Goal: Download file/media

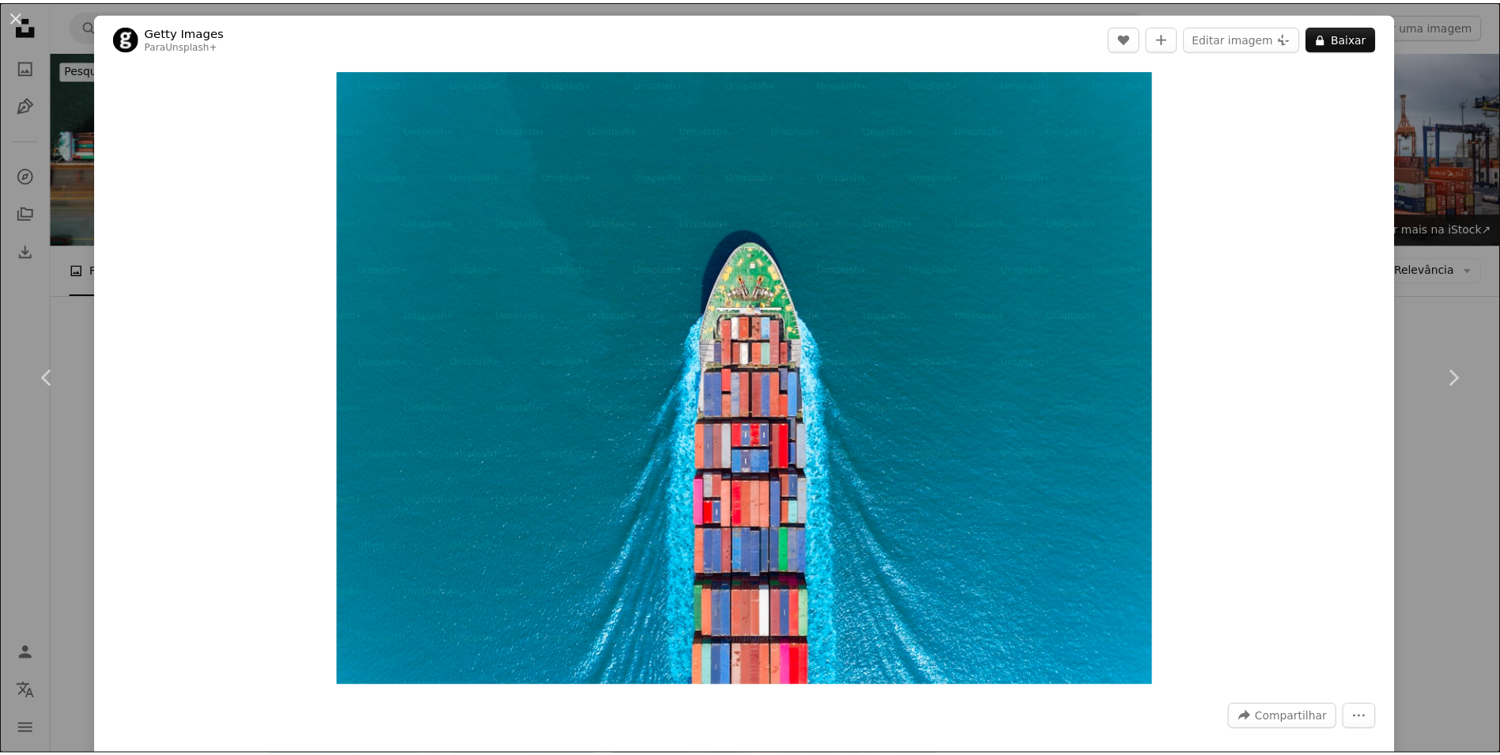
scroll to position [316, 0]
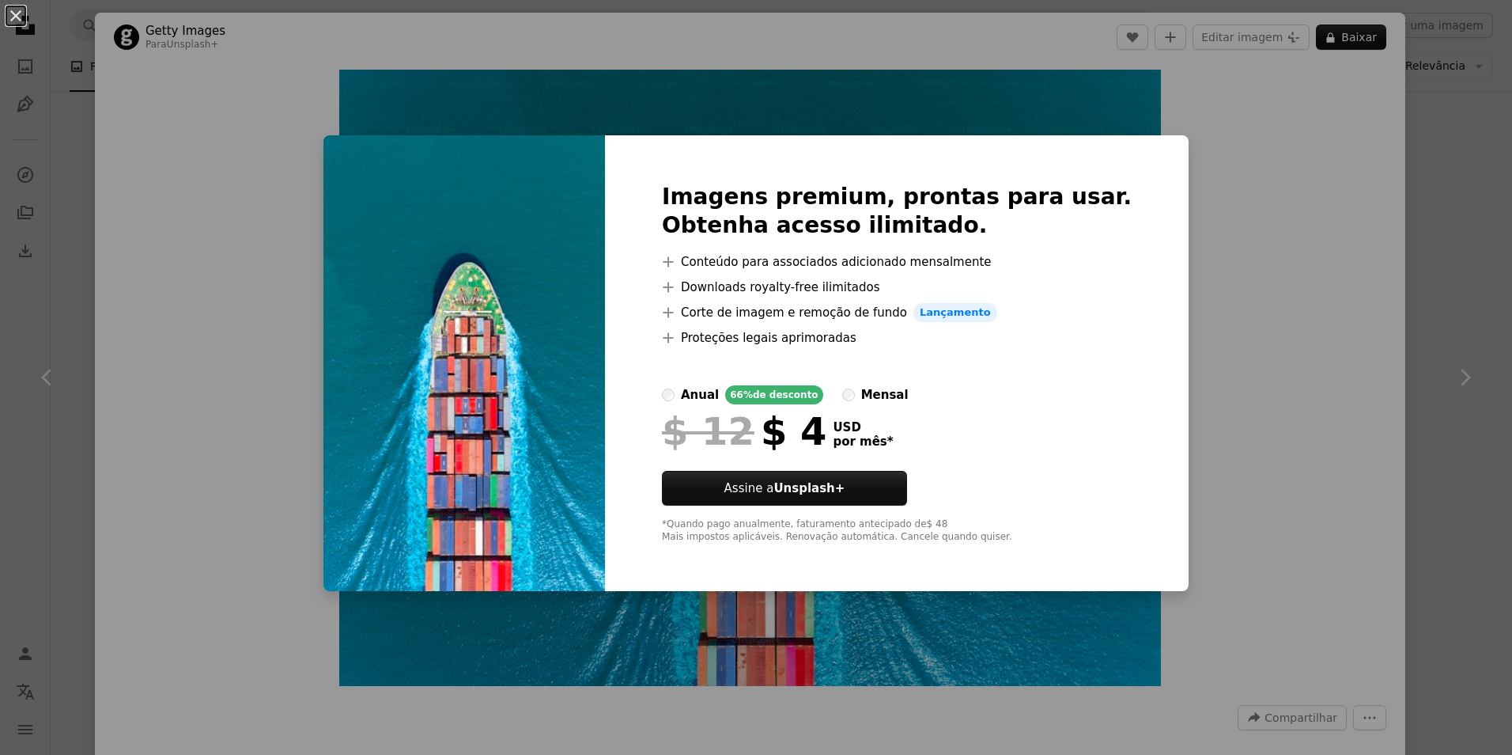
click at [1411, 328] on div "An X shape Imagens premium, prontas para usar. Obtenha acesso ilimitado. A plus…" at bounding box center [756, 377] width 1512 height 755
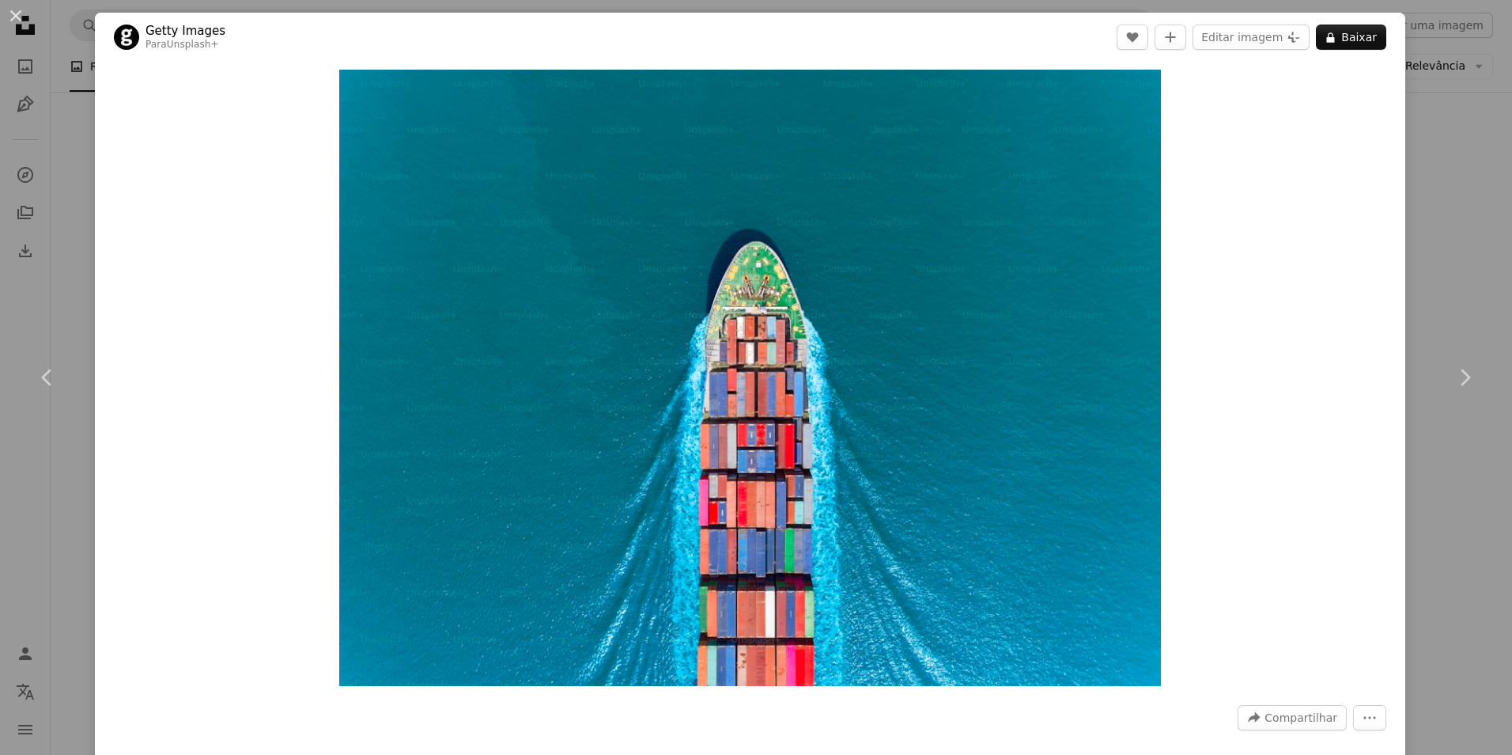
click at [1465, 177] on div "An X shape Chevron left Chevron right Getty Images Para Unsplash+ A heart A plu…" at bounding box center [756, 377] width 1512 height 755
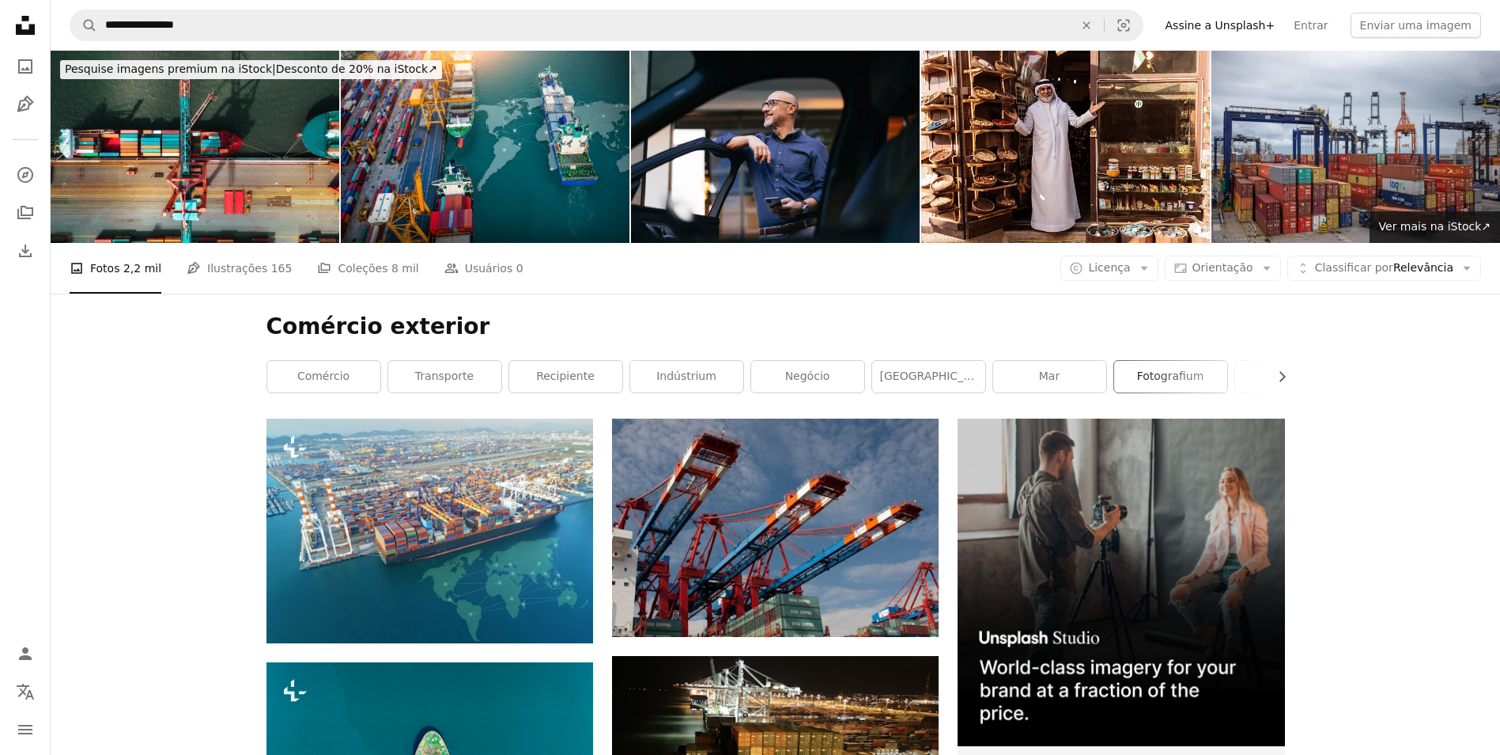
click at [1183, 376] on link "fotografium" at bounding box center [1170, 377] width 113 height 32
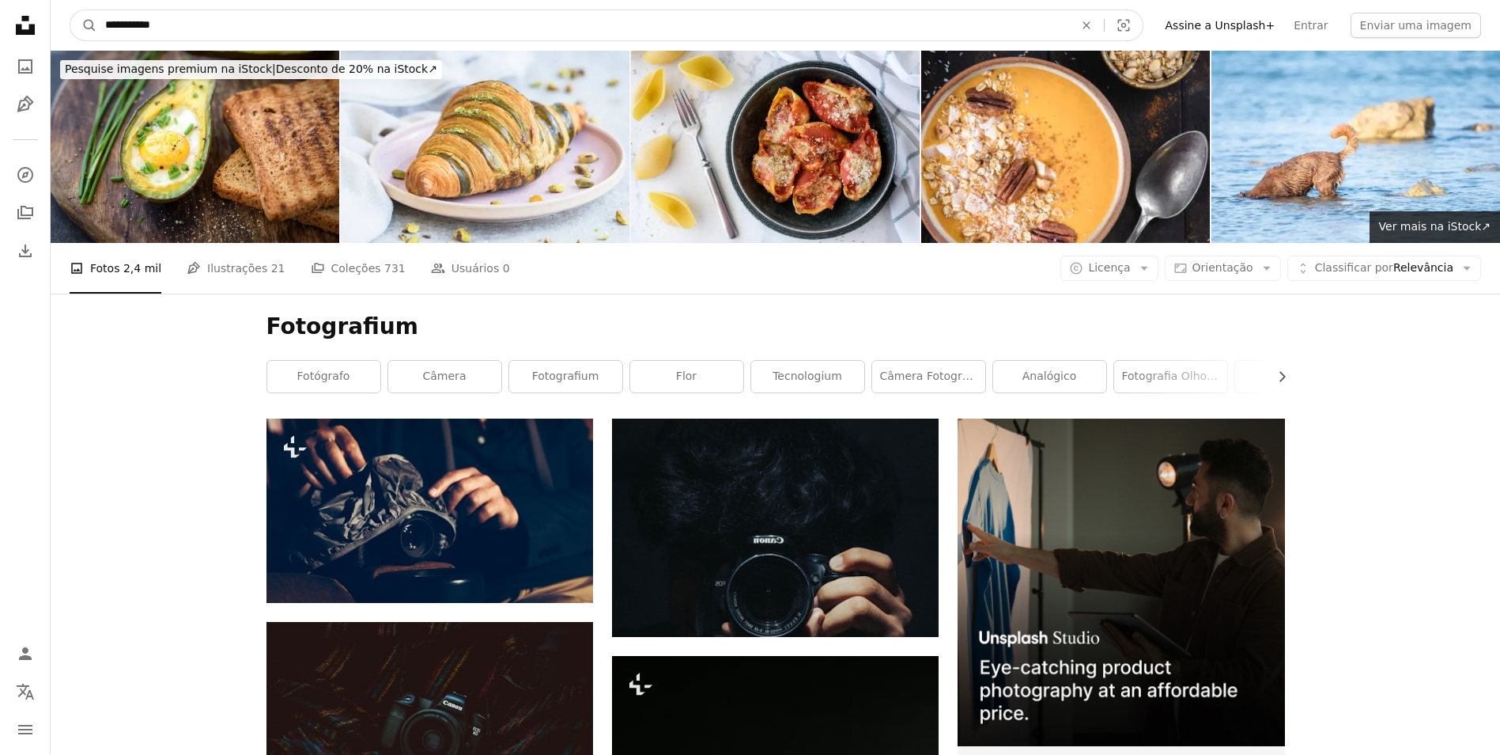
drag, startPoint x: 187, startPoint y: 31, endPoint x: -3, endPoint y: 26, distance: 190.7
type input "*"
type input "**********"
click button "A magnifying glass" at bounding box center [83, 25] width 27 height 30
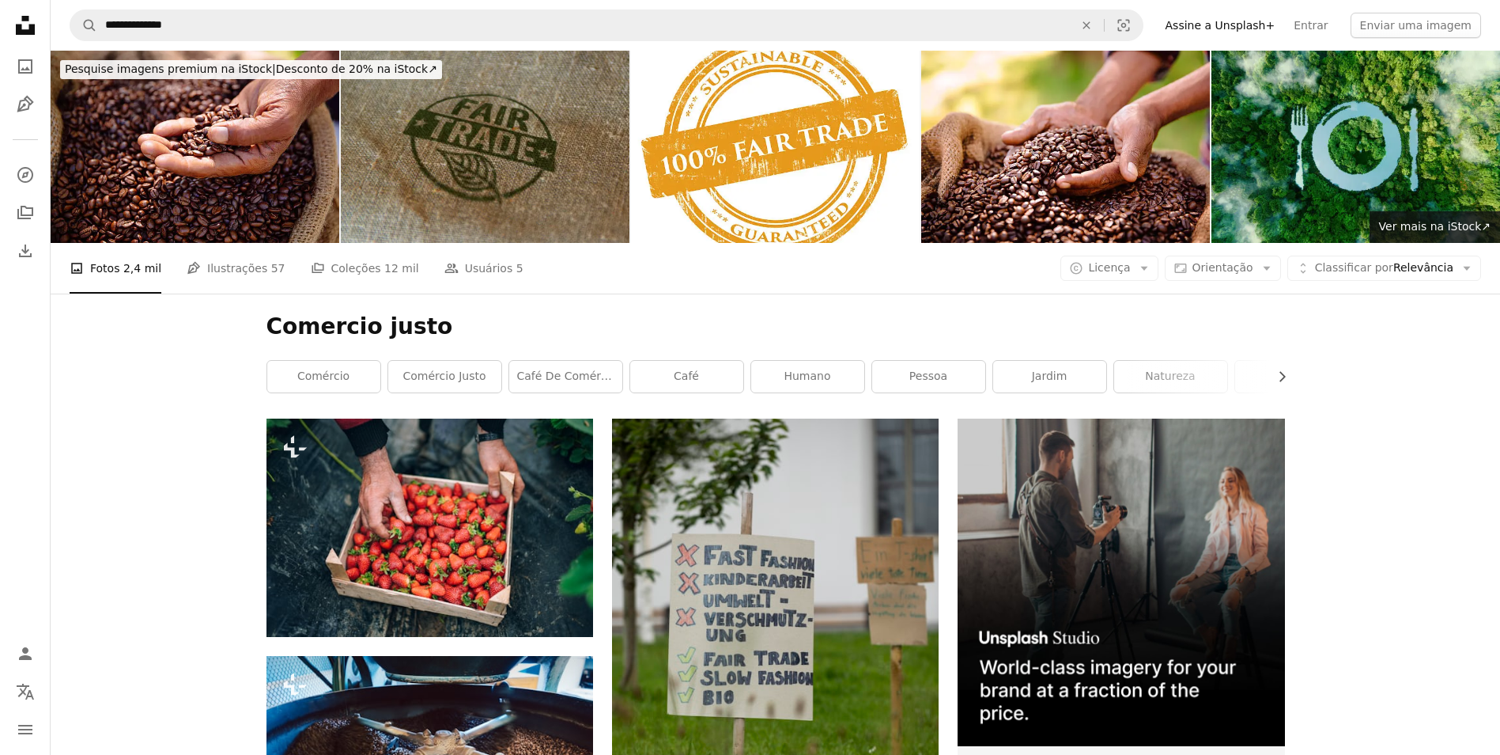
click at [457, 123] on img at bounding box center [485, 147] width 289 height 192
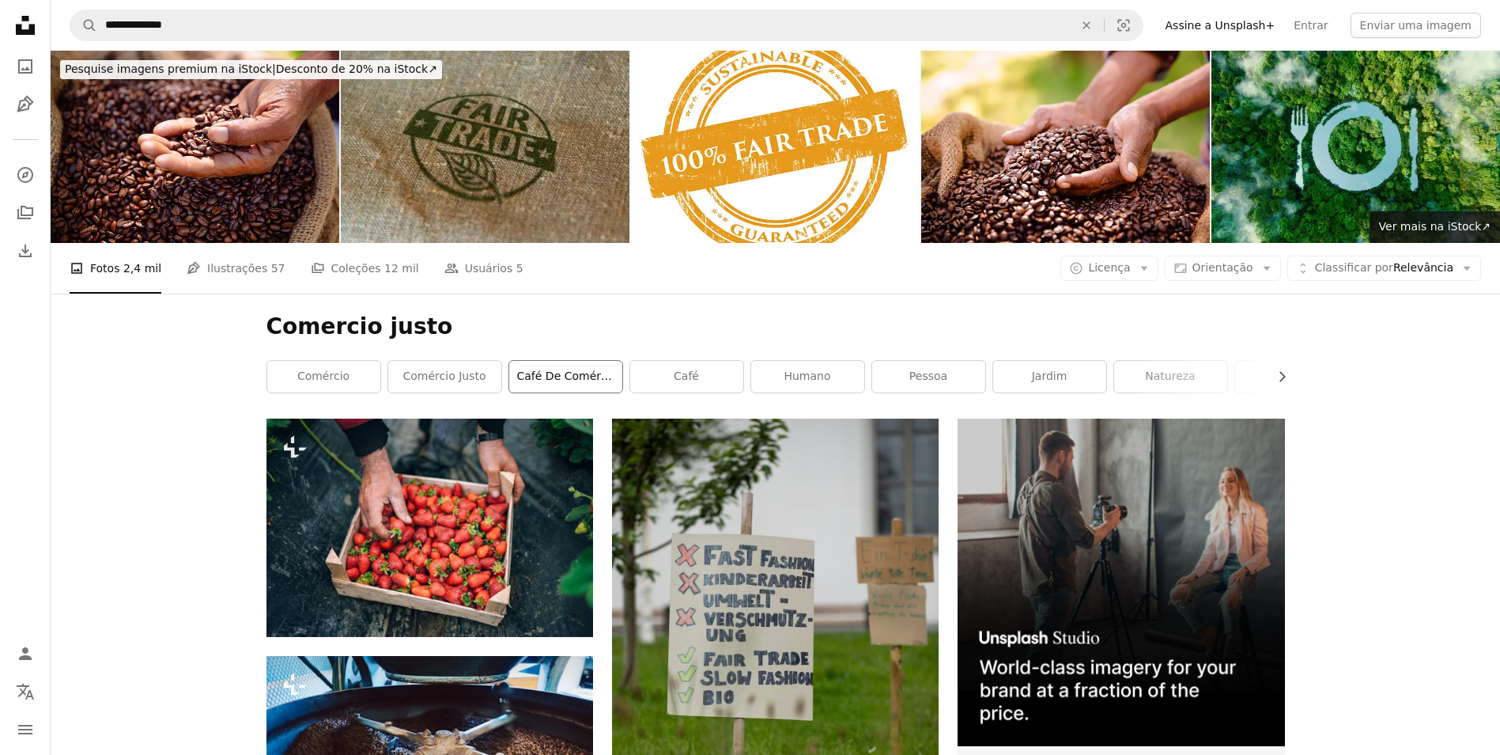
click at [576, 384] on link "Café de comércio justo" at bounding box center [565, 377] width 113 height 32
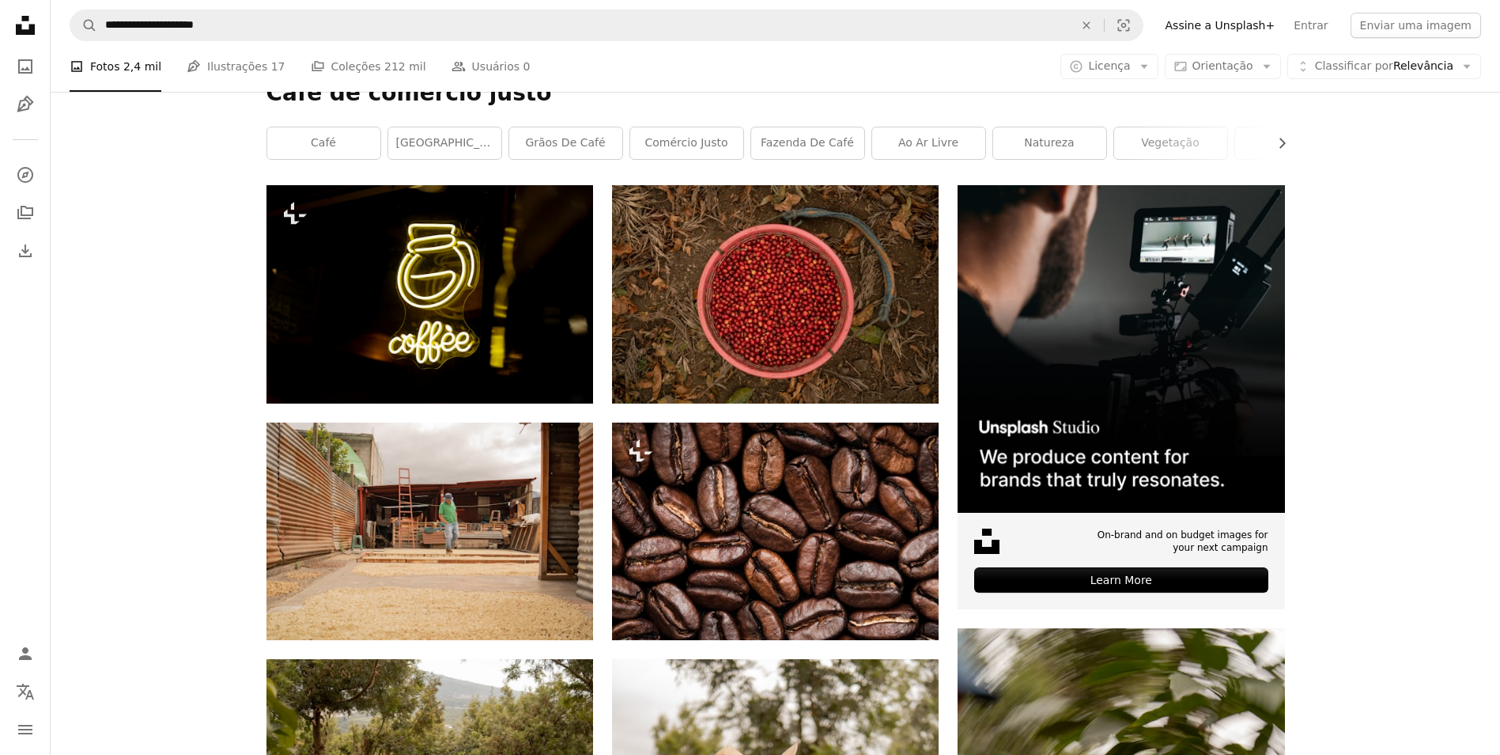
scroll to position [237, 0]
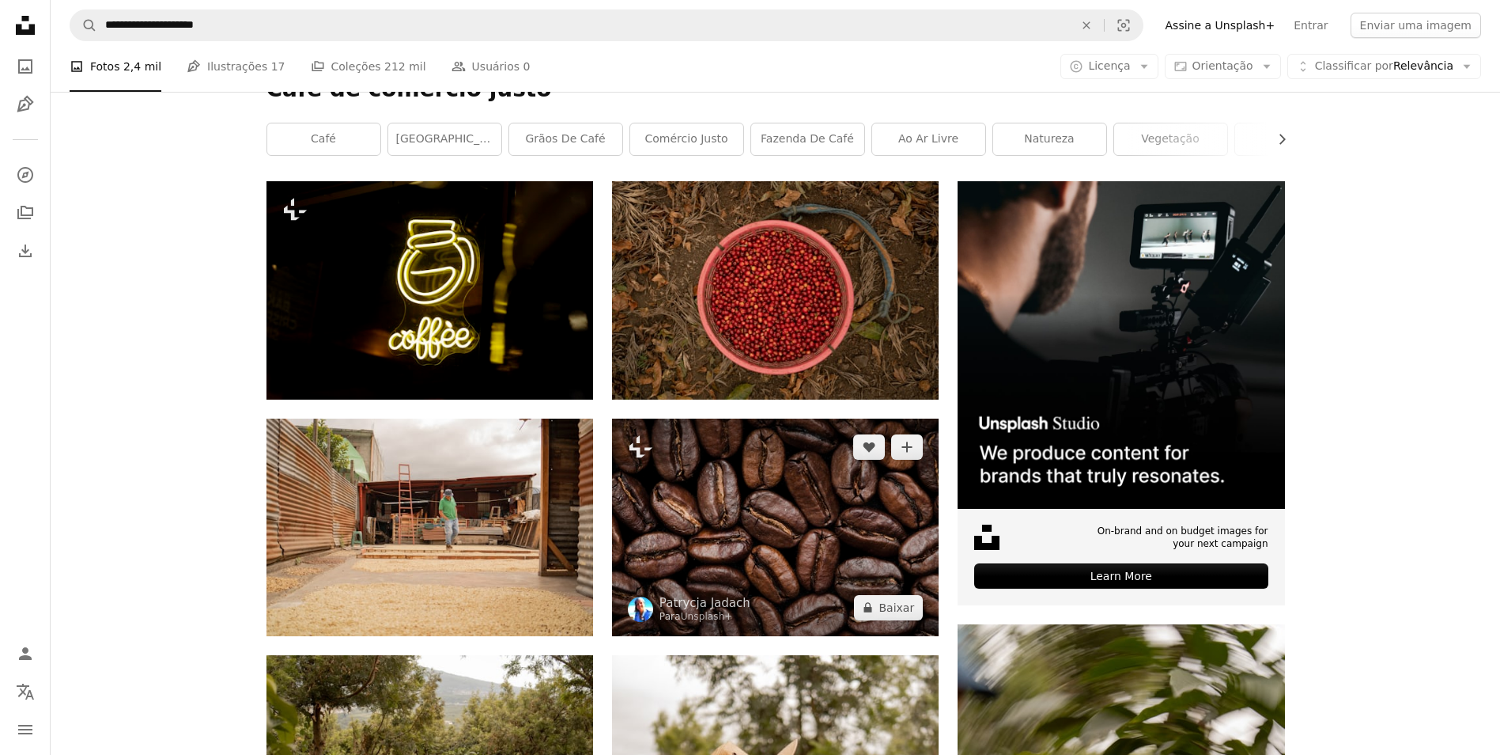
click at [781, 528] on img at bounding box center [775, 527] width 327 height 218
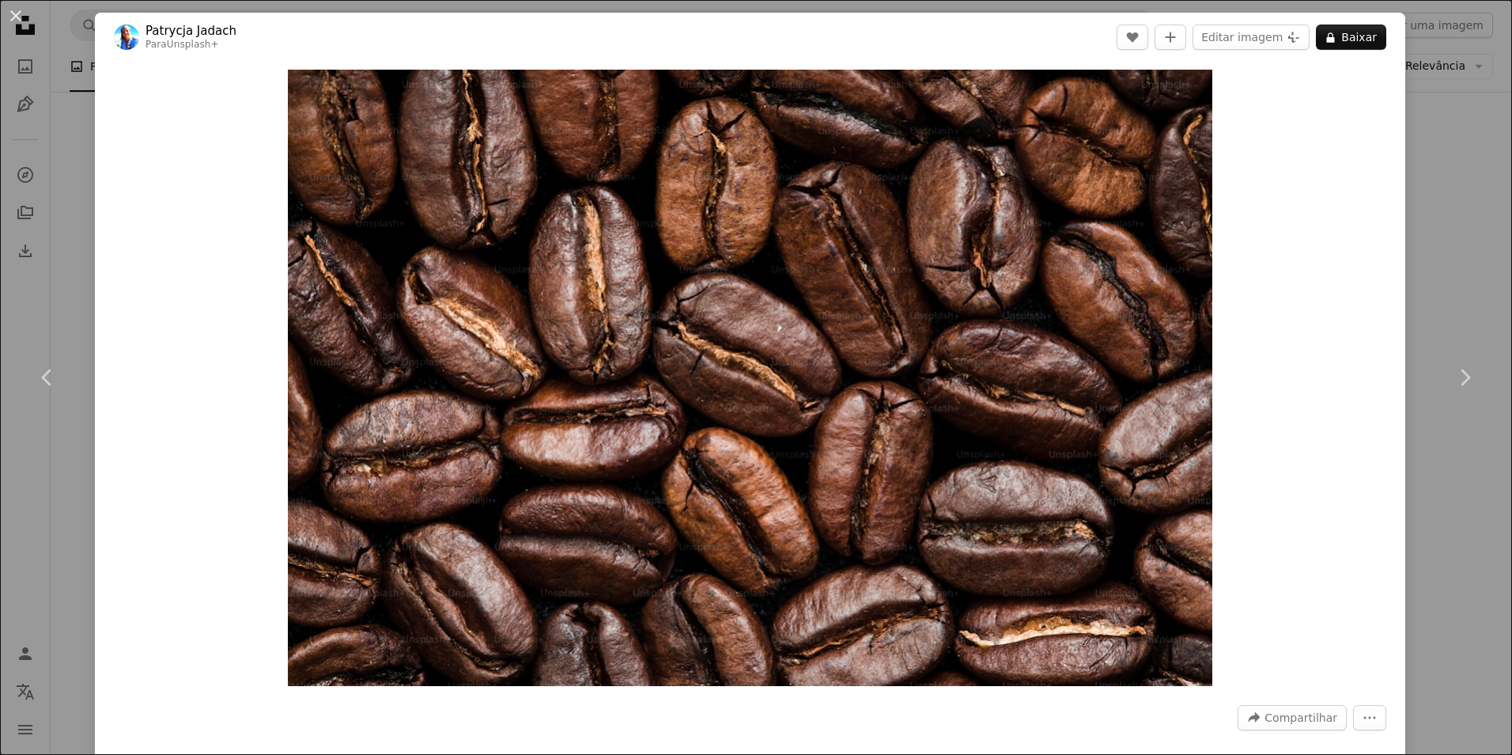
click at [1429, 213] on div "An X shape Chevron left Chevron right Patrycja Jadach Para Unsplash+ A heart A …" at bounding box center [756, 377] width 1512 height 755
